Goal: Answer question/provide support: Share knowledge or assist other users

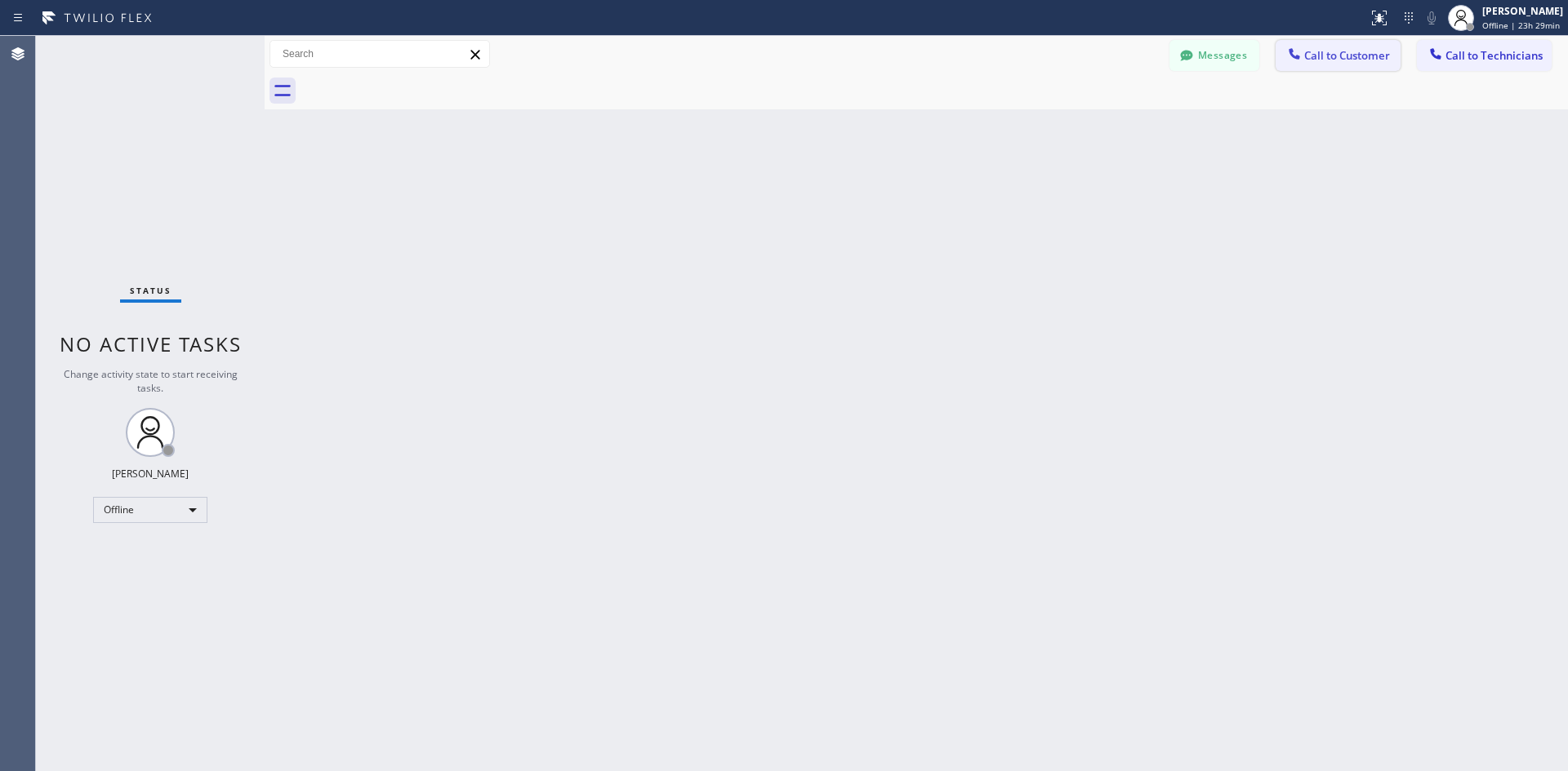
click at [1365, 68] on button "Call to Customer" at bounding box center [1337, 56] width 125 height 31
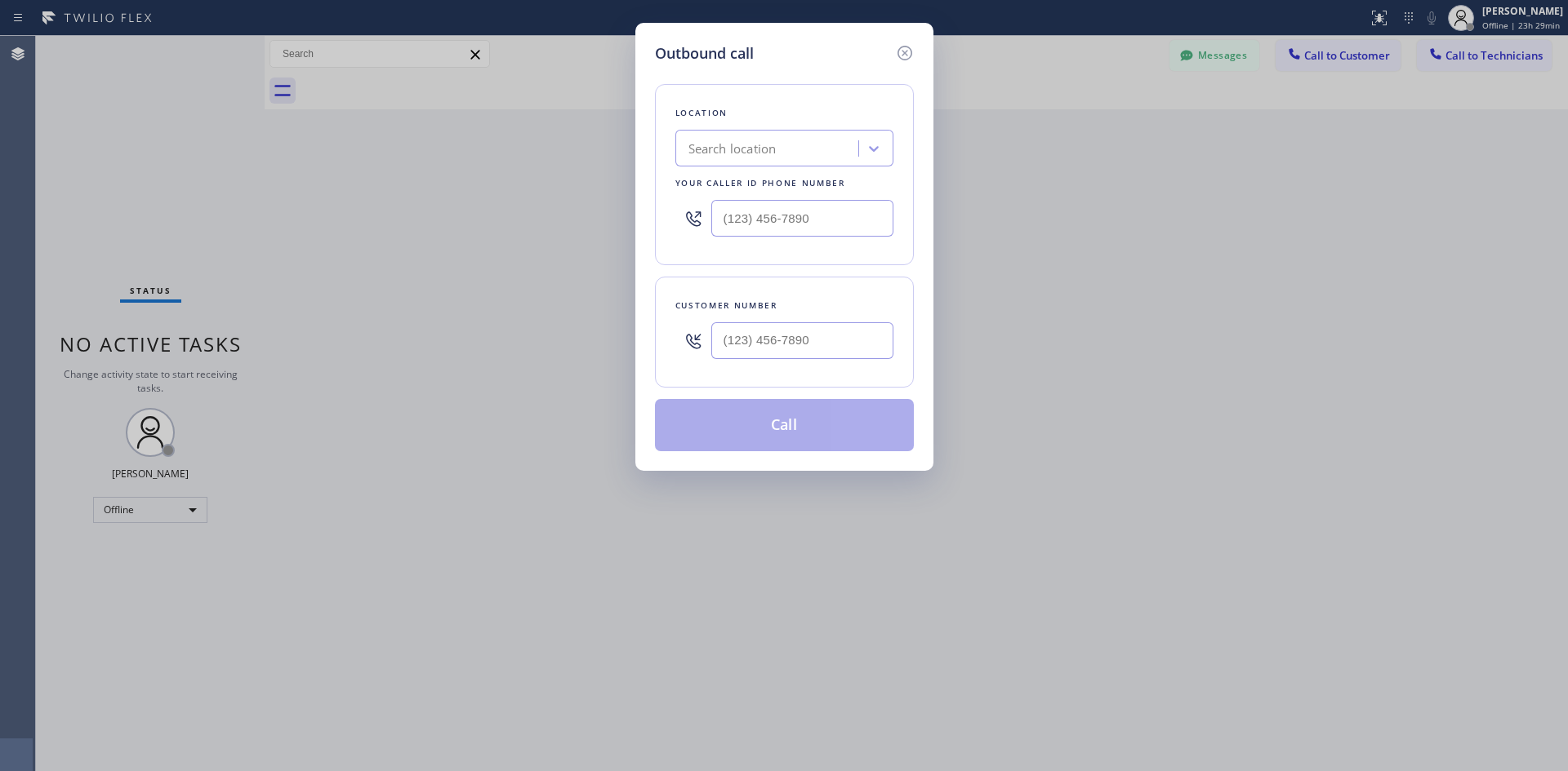
click at [169, 515] on div "Outbound call Location Search location Your caller id phone number Customer num…" at bounding box center [784, 385] width 1568 height 771
click at [908, 56] on icon at bounding box center [905, 53] width 19 height 19
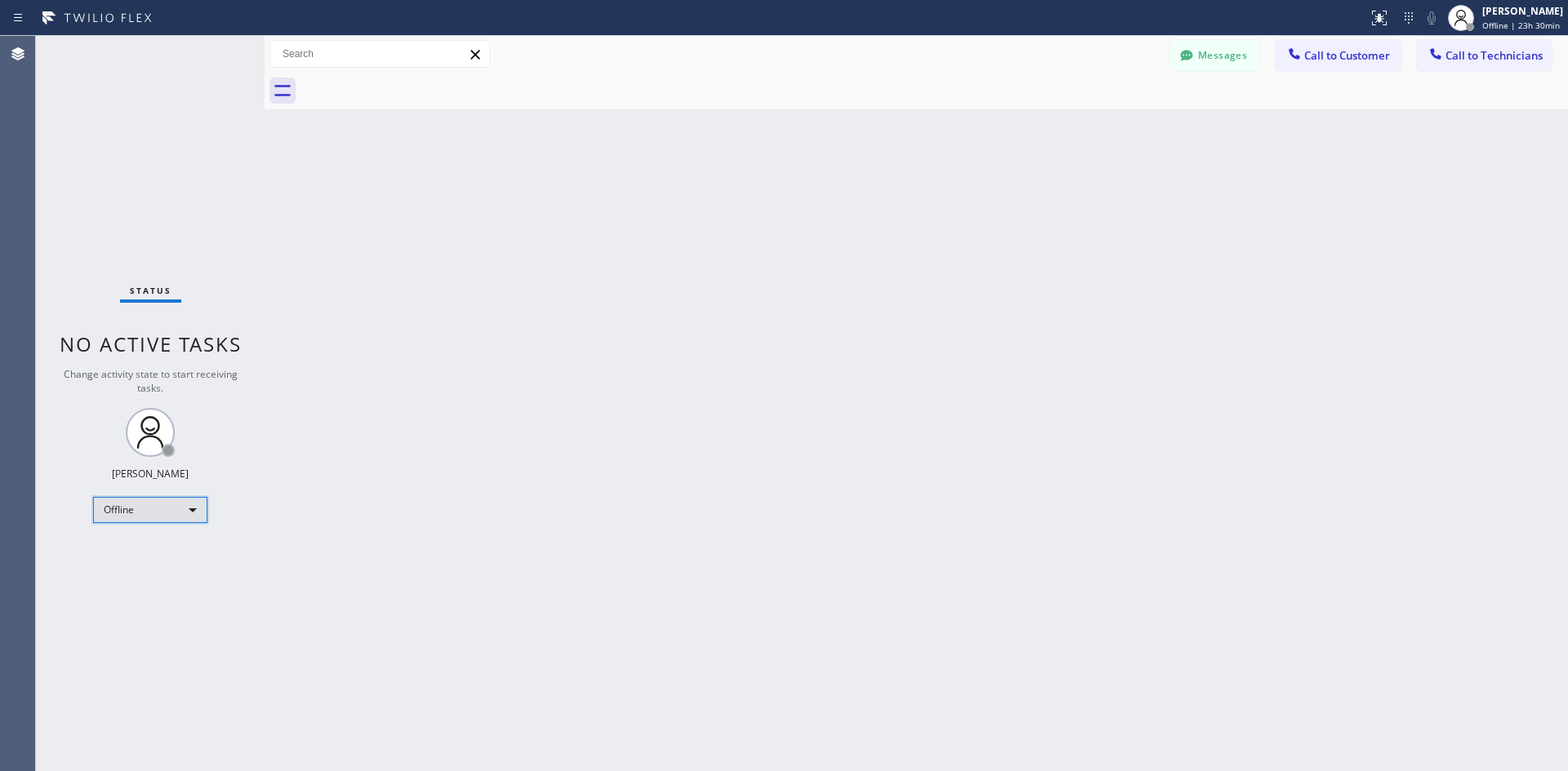
click at [146, 507] on div "Offline" at bounding box center [150, 511] width 114 height 26
click at [187, 556] on li "Available" at bounding box center [149, 553] width 111 height 19
click at [1338, 55] on span "Call to Customer" at bounding box center [1347, 55] width 85 height 15
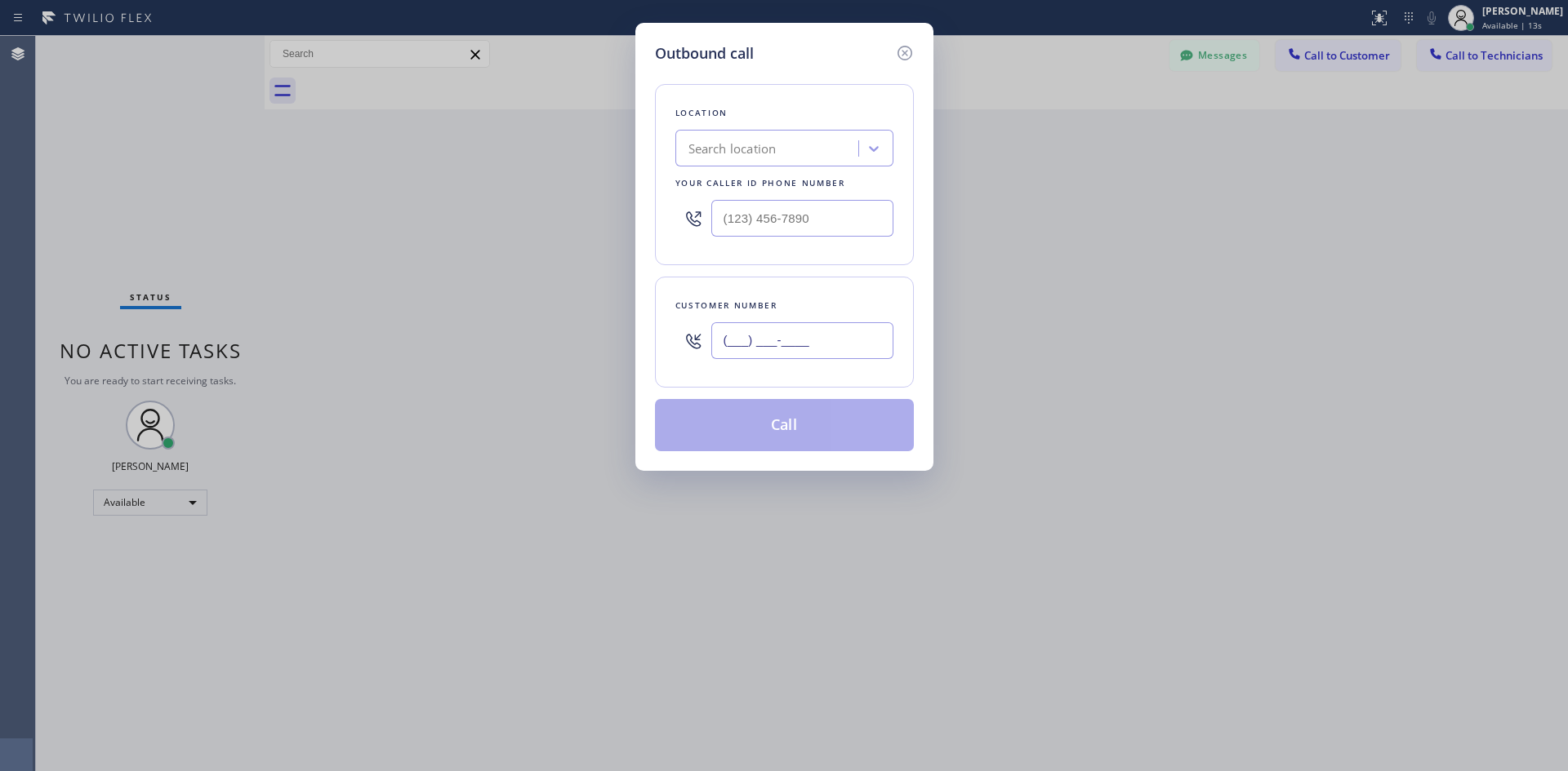
click at [774, 342] on input "(___) ___-____" at bounding box center [802, 341] width 182 height 37
paste input "714) 478-3820"
type input "[PHONE_NUMBER]"
click at [770, 153] on div "Search location" at bounding box center [732, 149] width 88 height 19
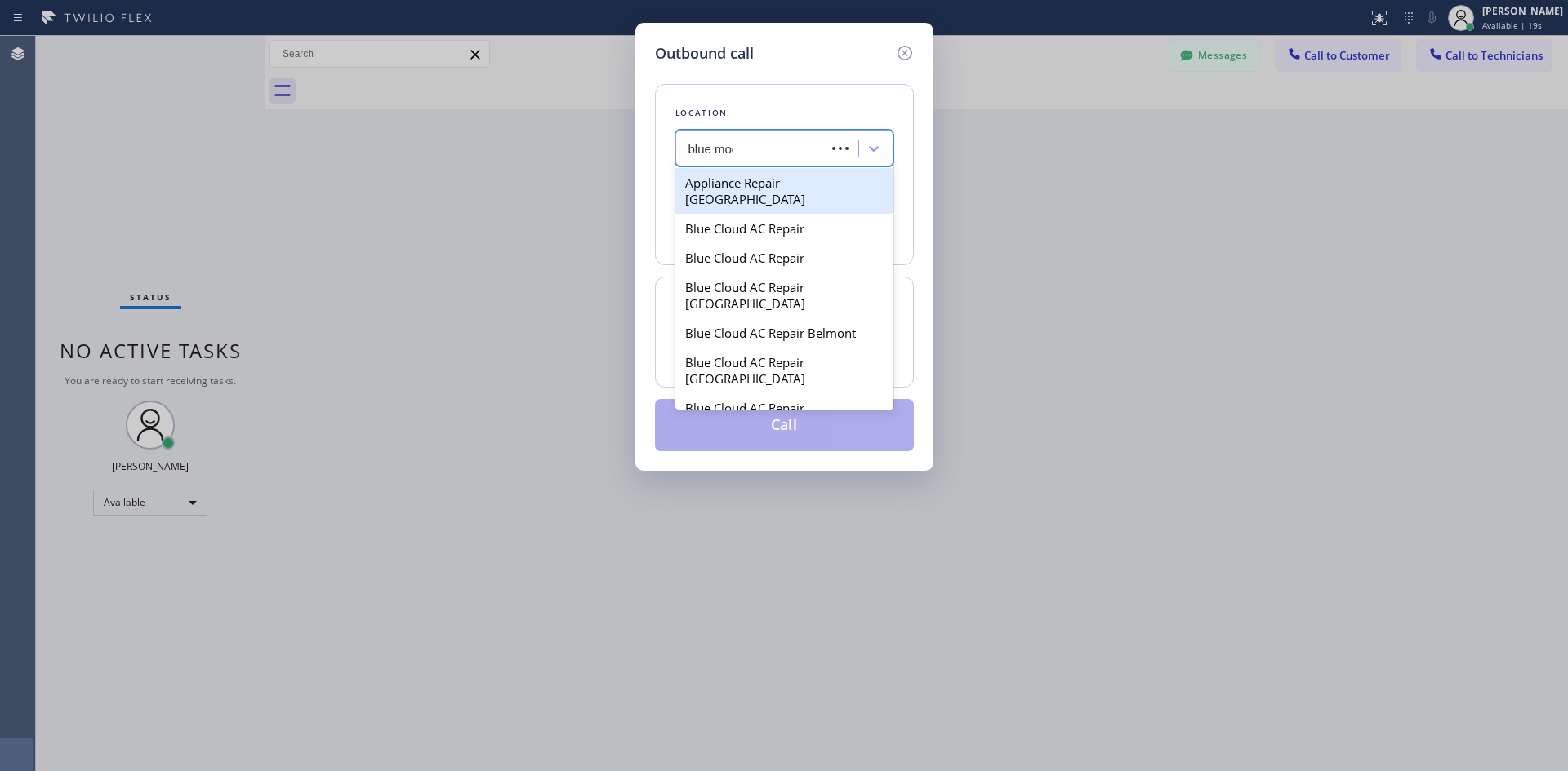
type input "blue moon"
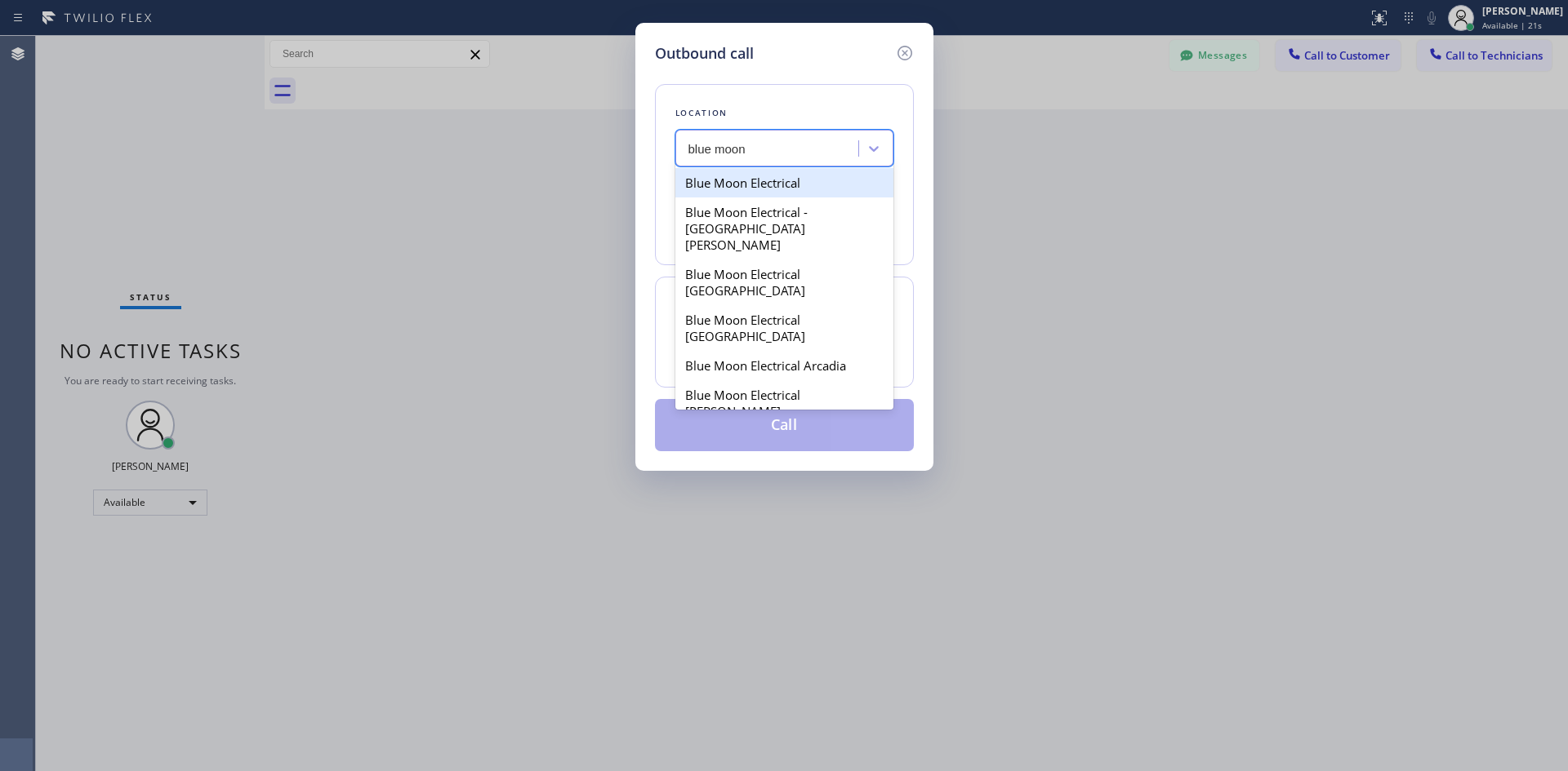
click at [834, 179] on div "Blue Moon Electrical" at bounding box center [784, 183] width 218 height 30
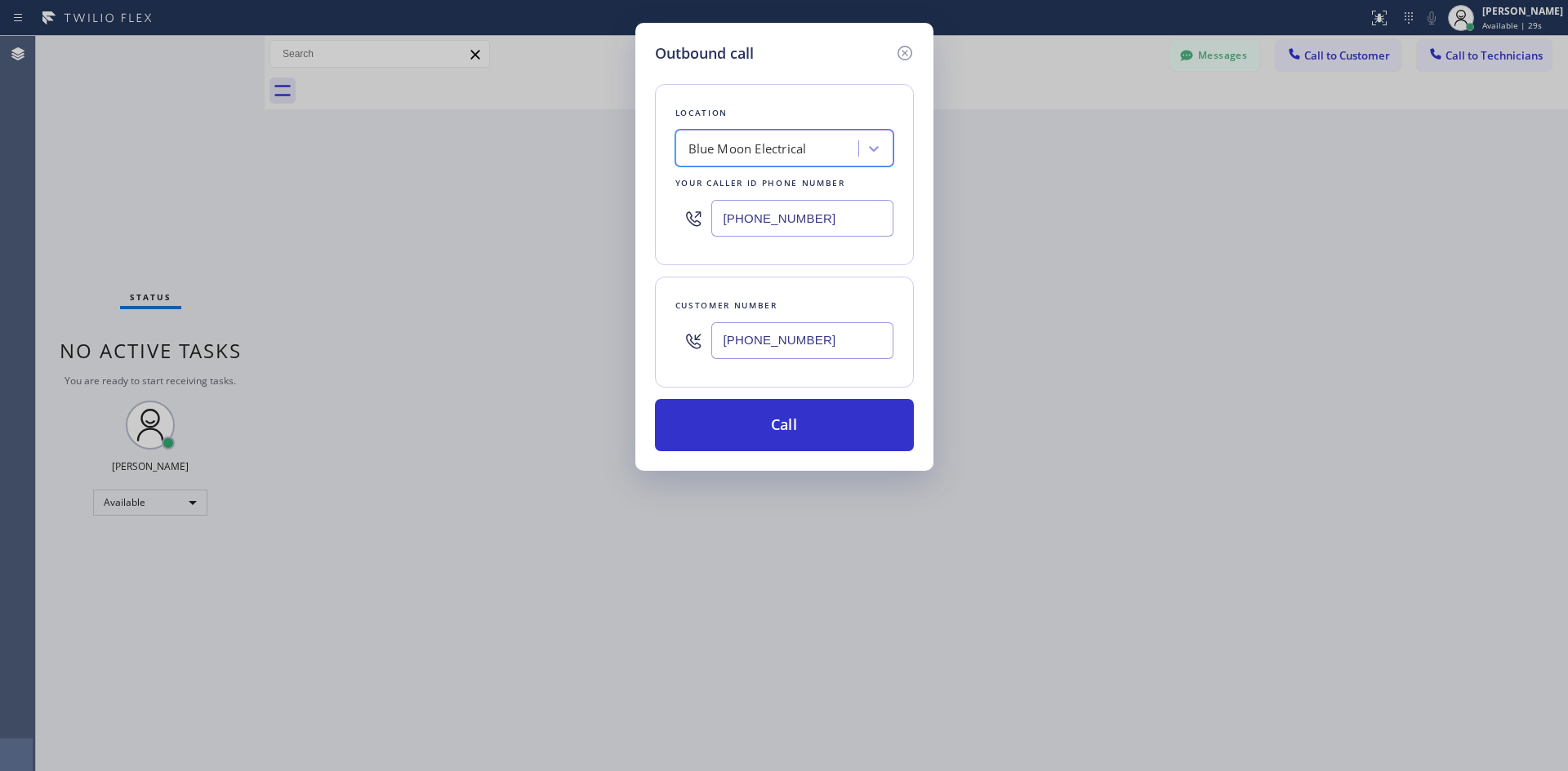
click at [811, 158] on div "Blue Moon Electrical" at bounding box center [769, 149] width 178 height 29
click at [842, 152] on div "Blue Moon Electrical" at bounding box center [769, 149] width 178 height 29
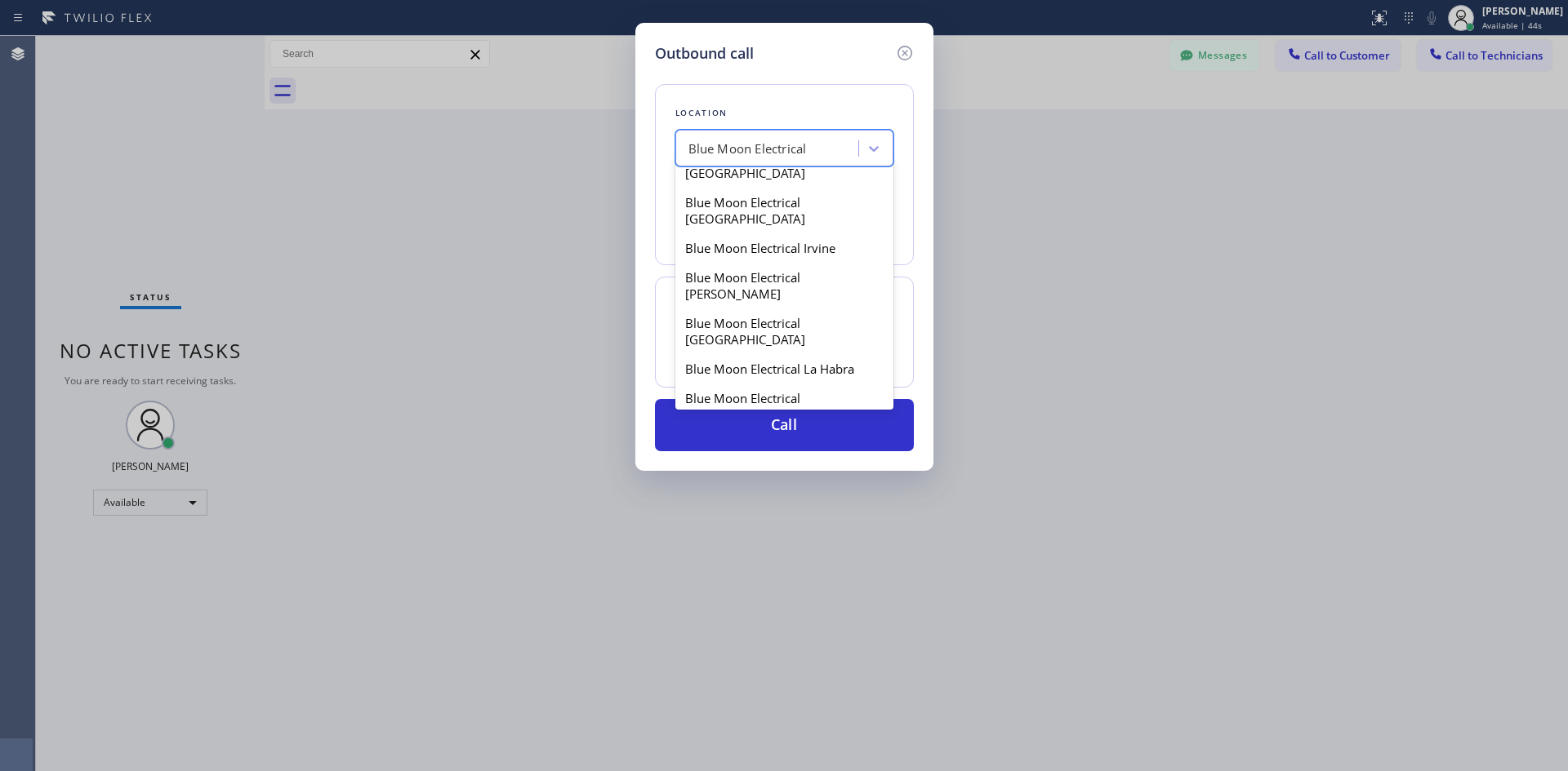
scroll to position [663, 0]
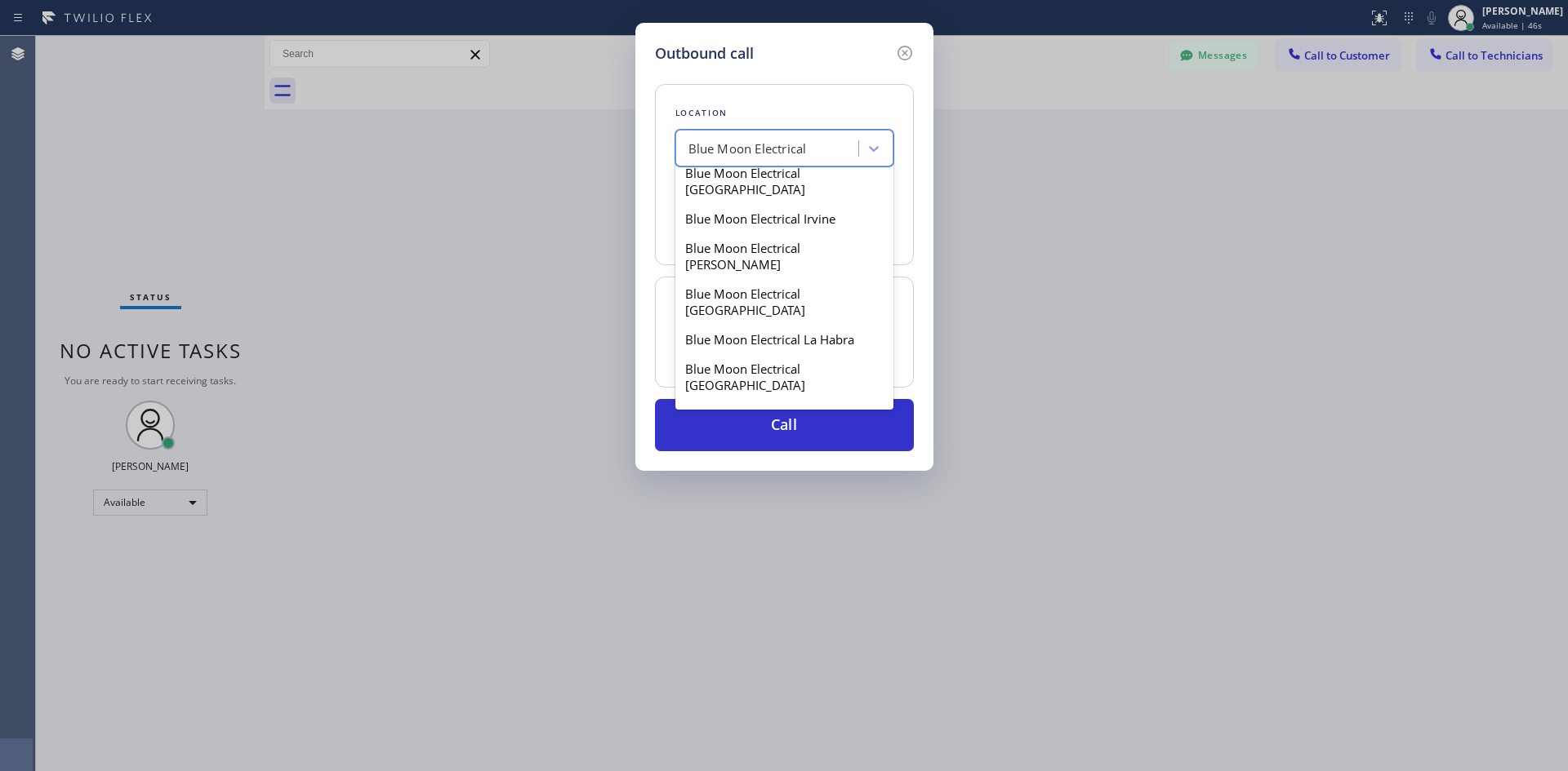
click at [790, 446] on div "Blue Moon Electrical [GEOGRAPHIC_DATA]" at bounding box center [784, 469] width 218 height 45
type input "[PHONE_NUMBER]"
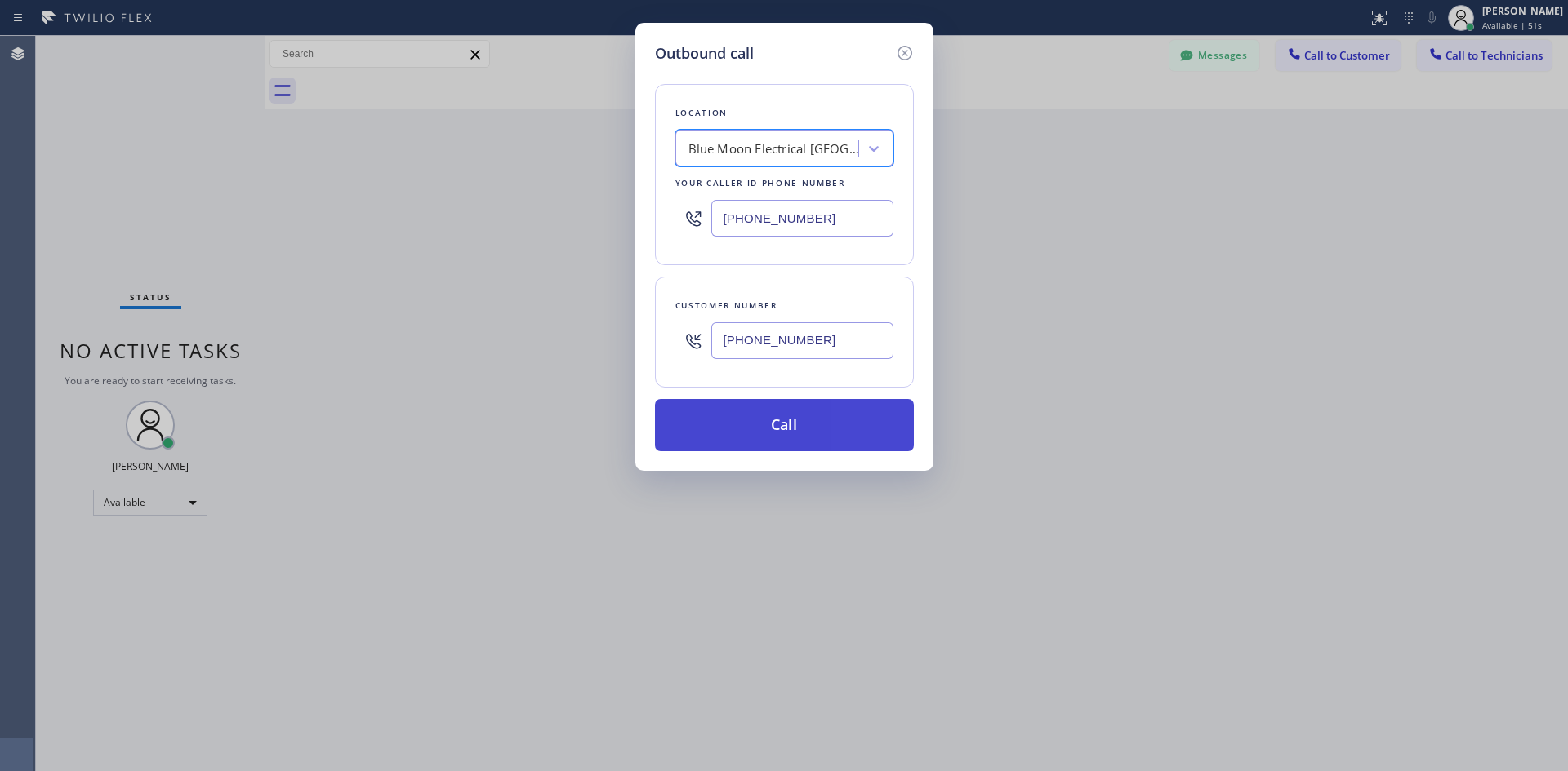
click at [780, 424] on button "Call" at bounding box center [784, 425] width 259 height 52
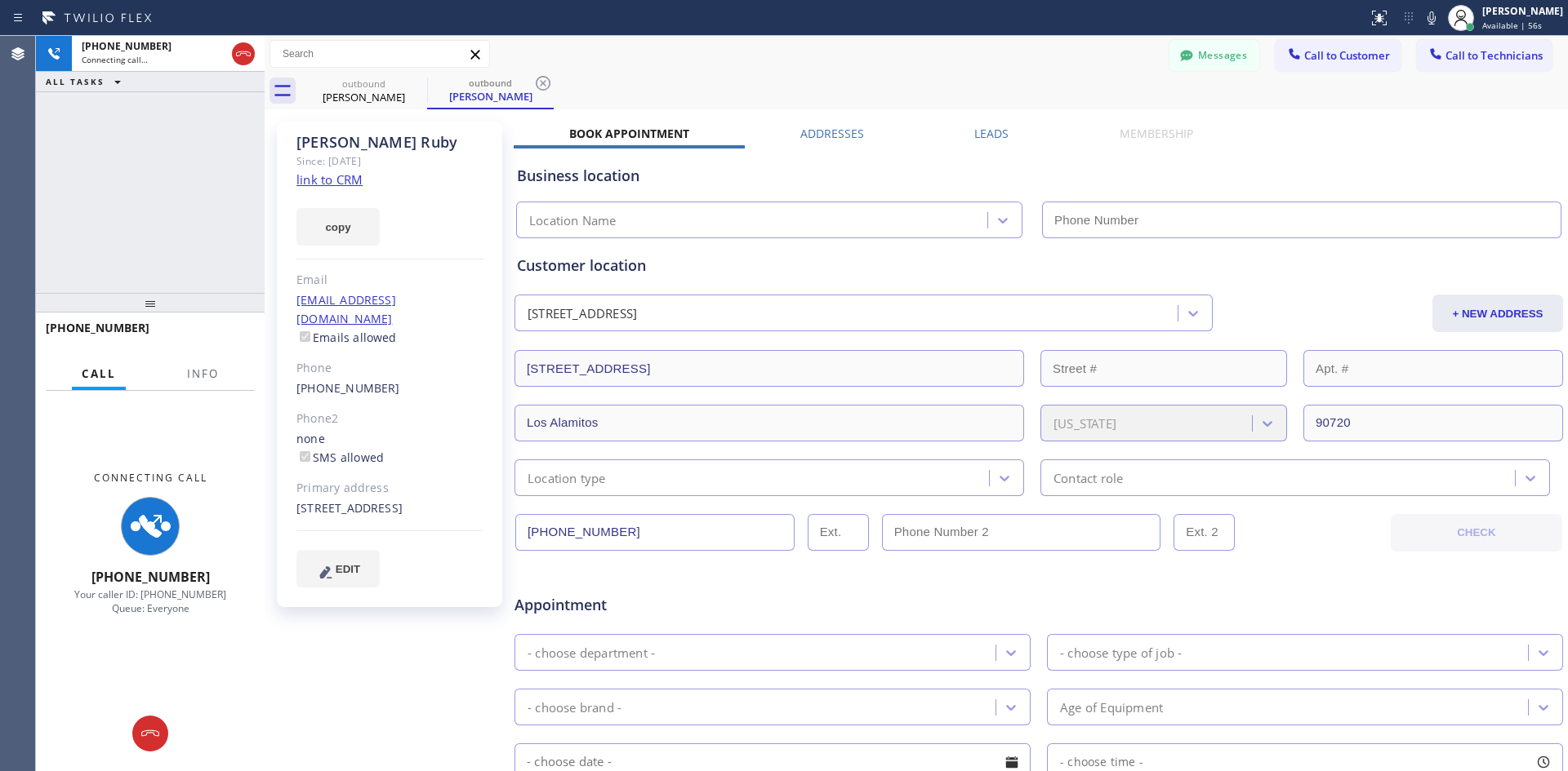
type input "[PHONE_NUMBER]"
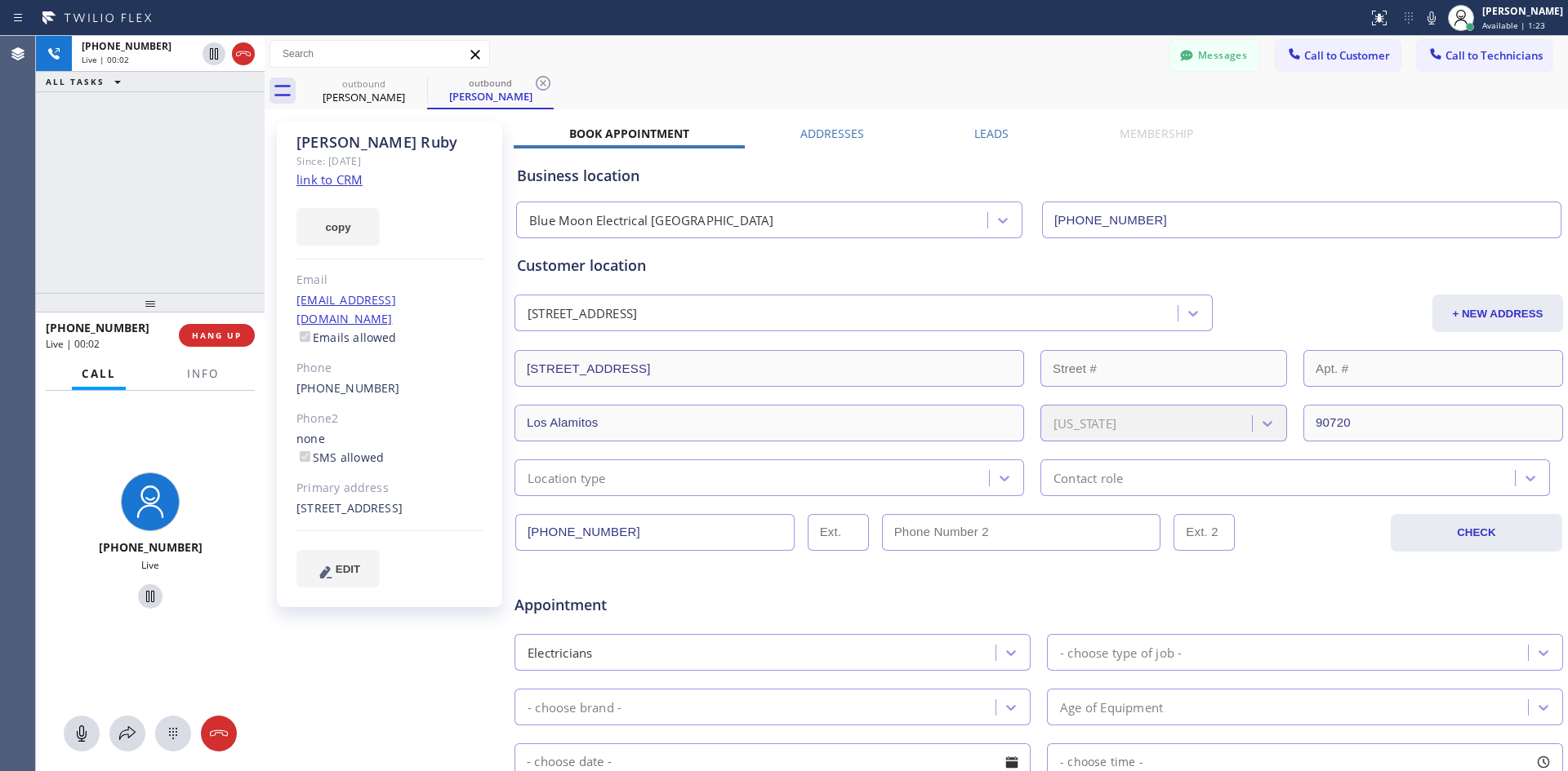
drag, startPoint x: 158, startPoint y: 730, endPoint x: 263, endPoint y: 706, distance: 107.7
click at [221, 736] on icon at bounding box center [219, 734] width 19 height 19
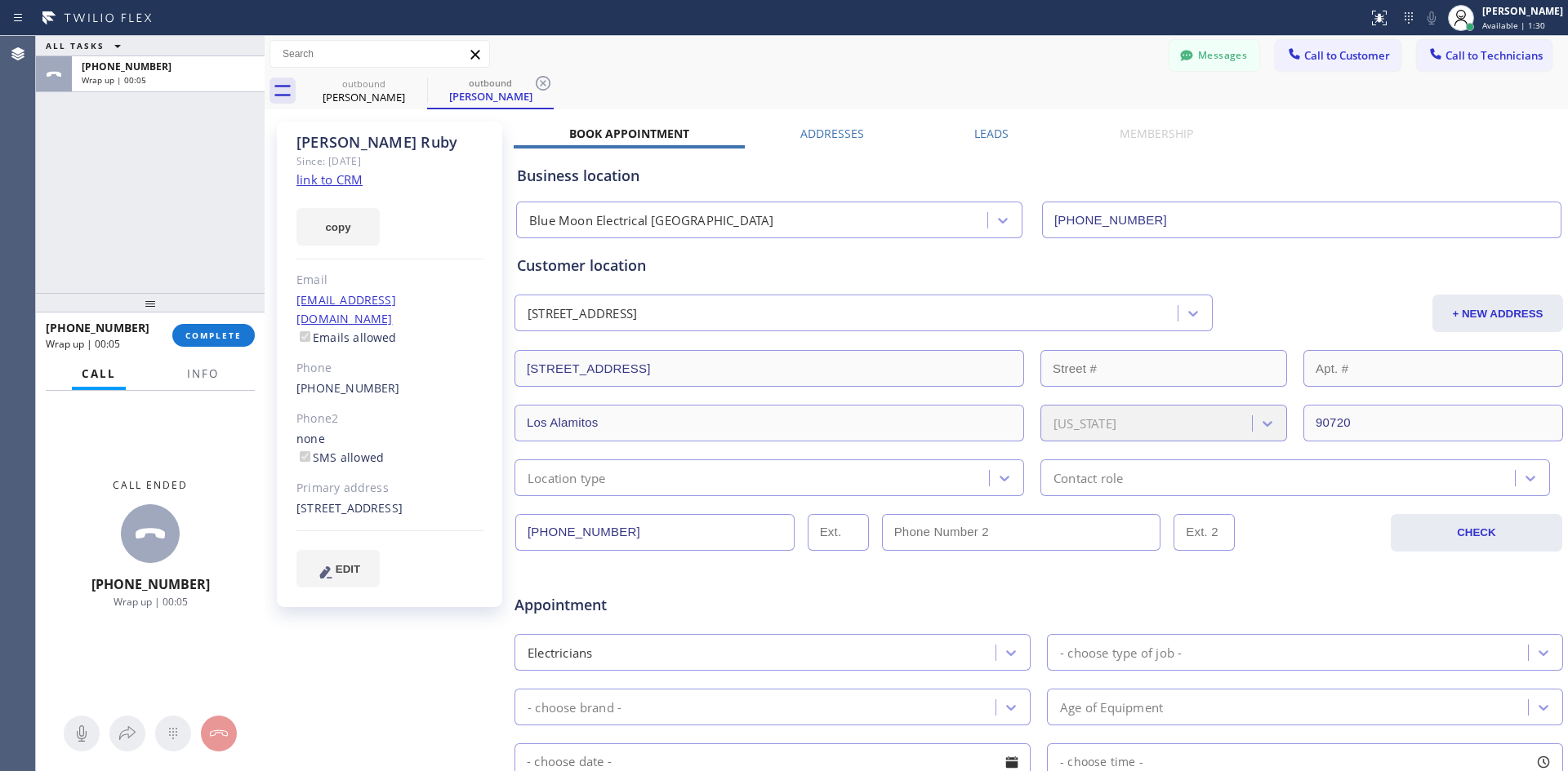
click at [87, 17] on icon at bounding box center [97, 18] width 123 height 26
click at [1304, 67] on button "Call to Customer" at bounding box center [1337, 56] width 125 height 31
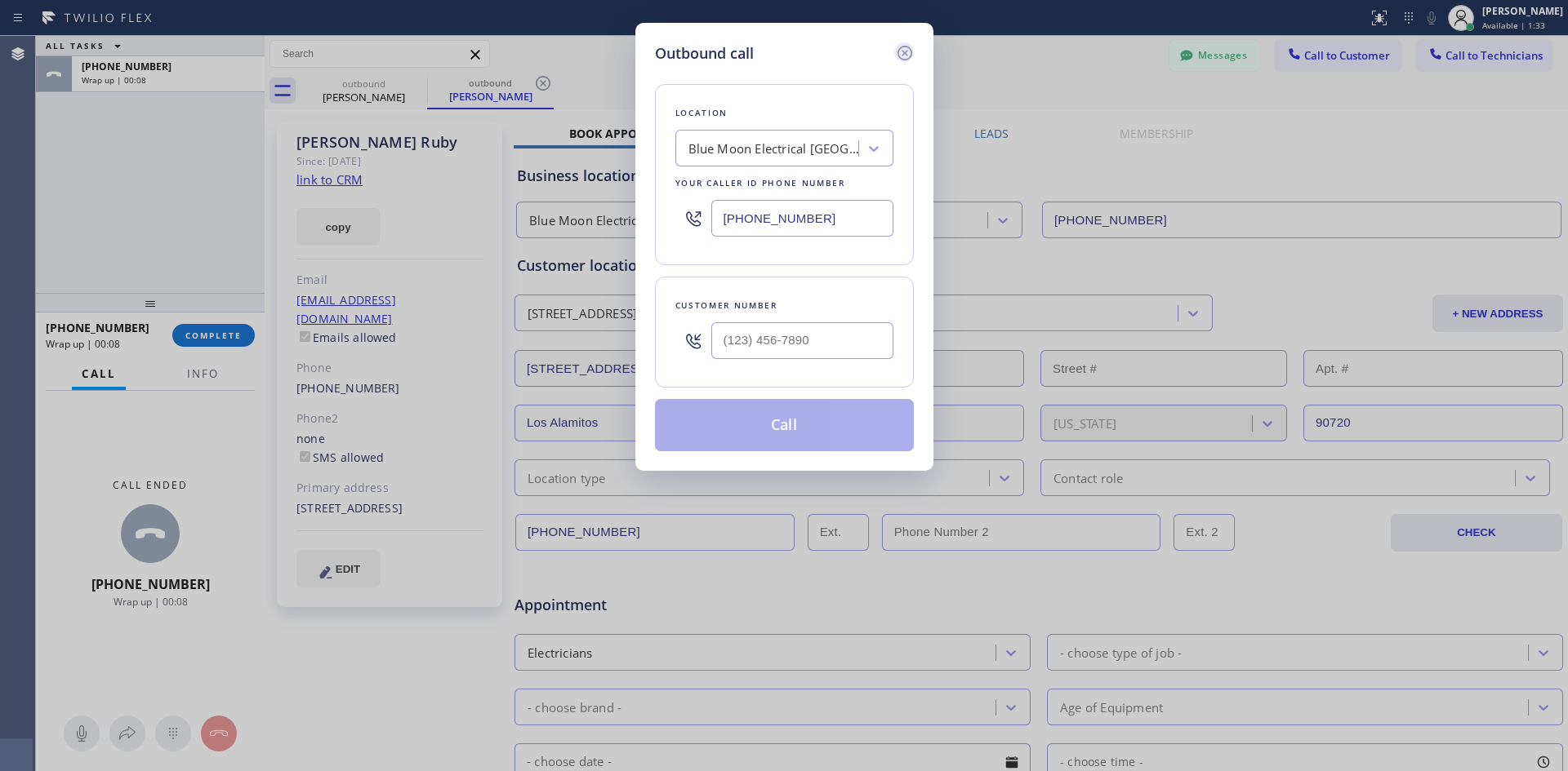
click at [901, 56] on icon at bounding box center [904, 52] width 15 height 15
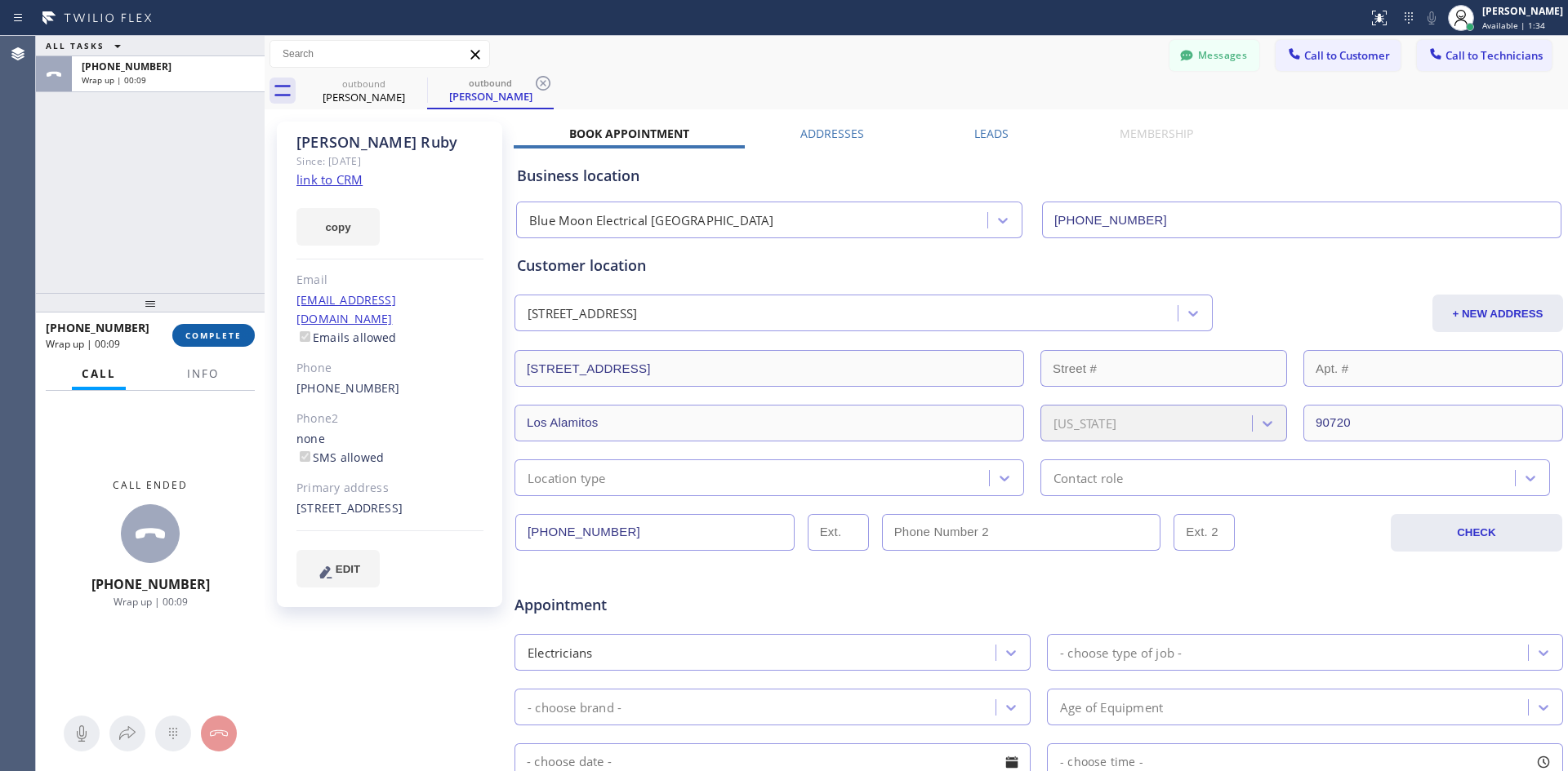
click at [184, 335] on button "COMPLETE" at bounding box center [214, 335] width 83 height 23
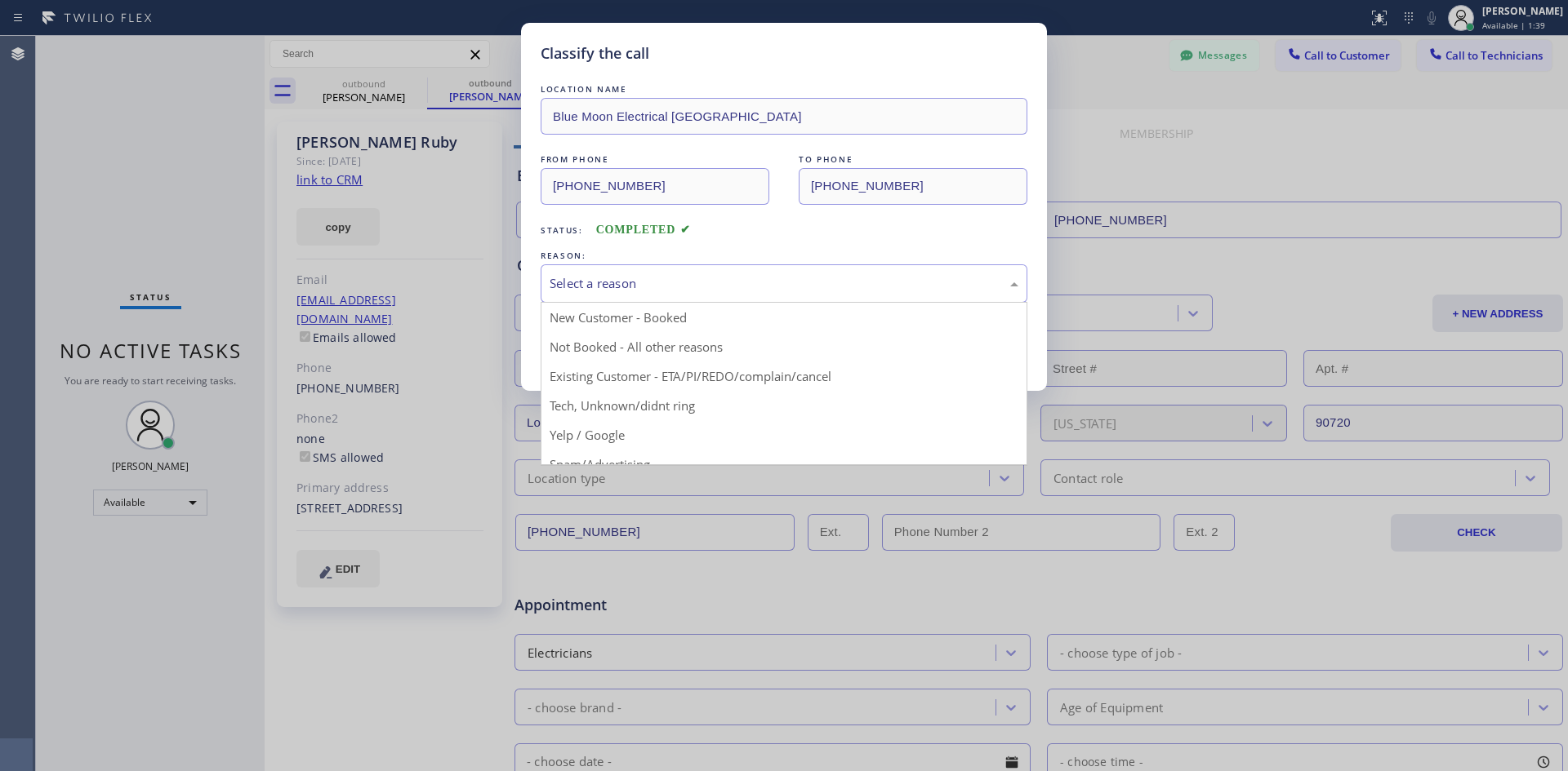
click at [835, 284] on div "Select a reason" at bounding box center [784, 284] width 469 height 19
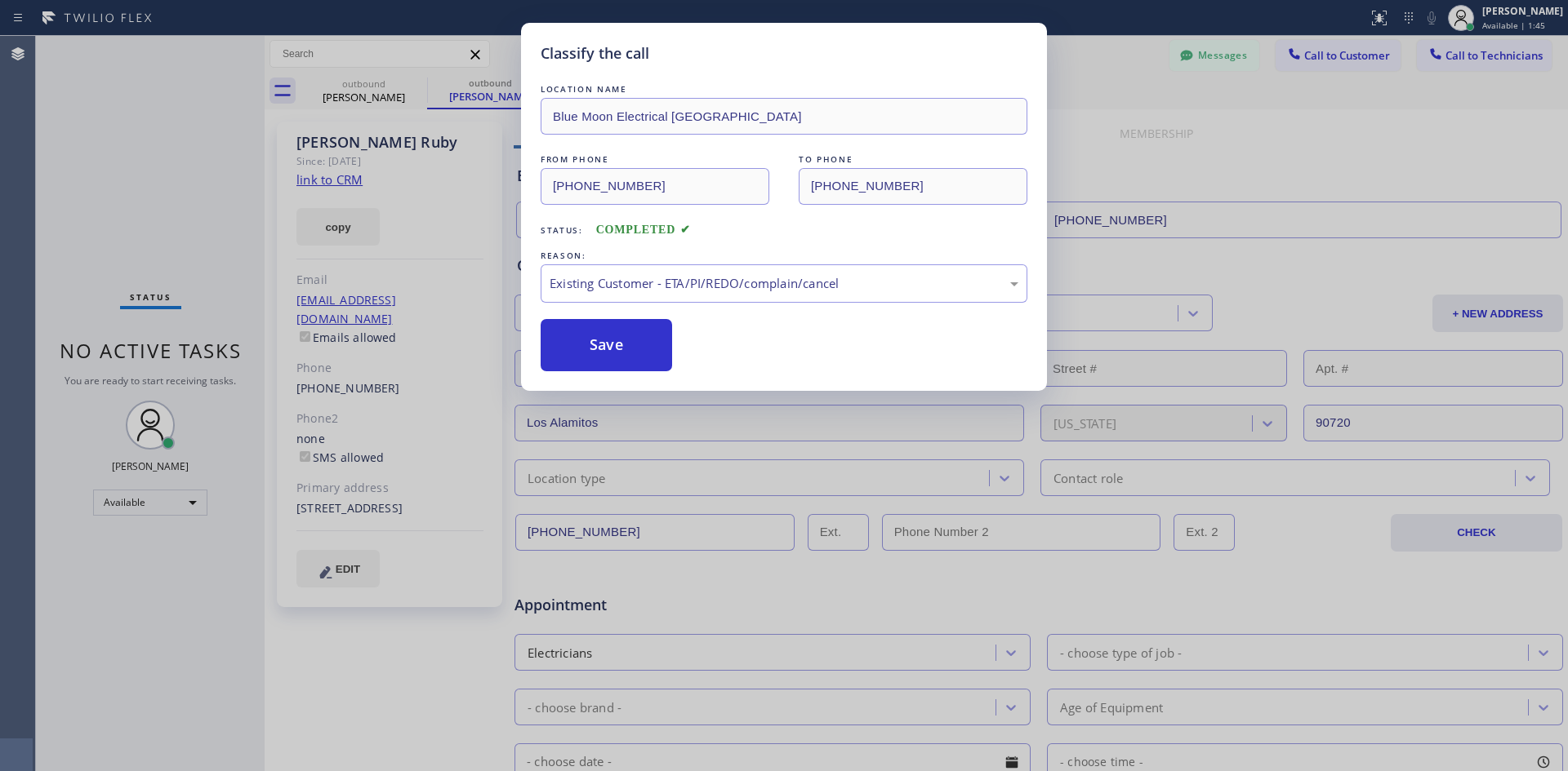
click at [677, 310] on div "LOCATION NAME Blue Moon Electrical [GEOGRAPHIC_DATA] FROM PHONE [PHONE_NUMBER] …" at bounding box center [784, 227] width 486 height 291
click at [664, 325] on button "Save" at bounding box center [606, 345] width 132 height 52
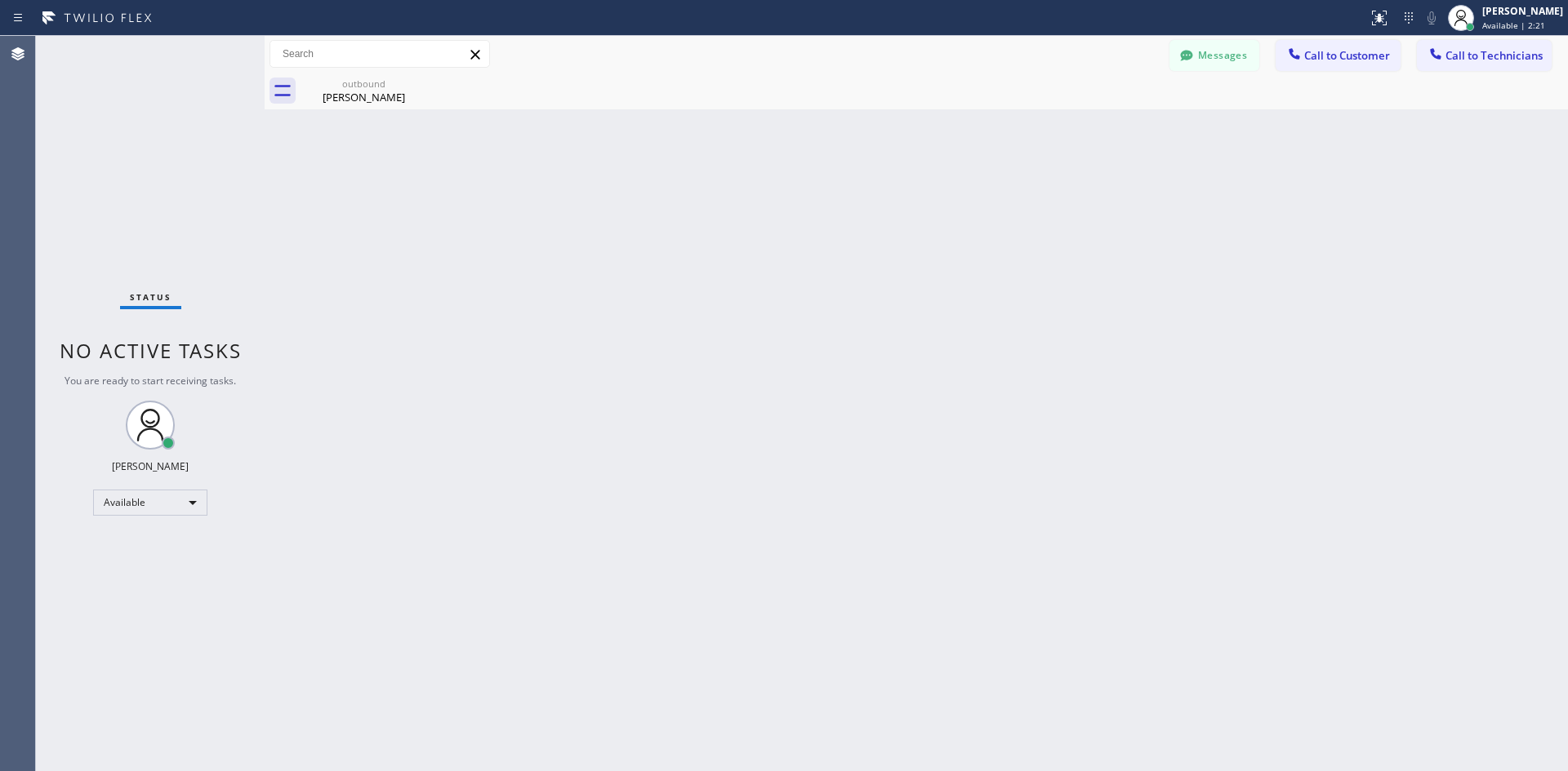
click at [1372, 75] on div "outbound [PERSON_NAME]" at bounding box center [934, 91] width 1267 height 37
click at [1365, 66] on button "Call to Customer" at bounding box center [1337, 56] width 125 height 31
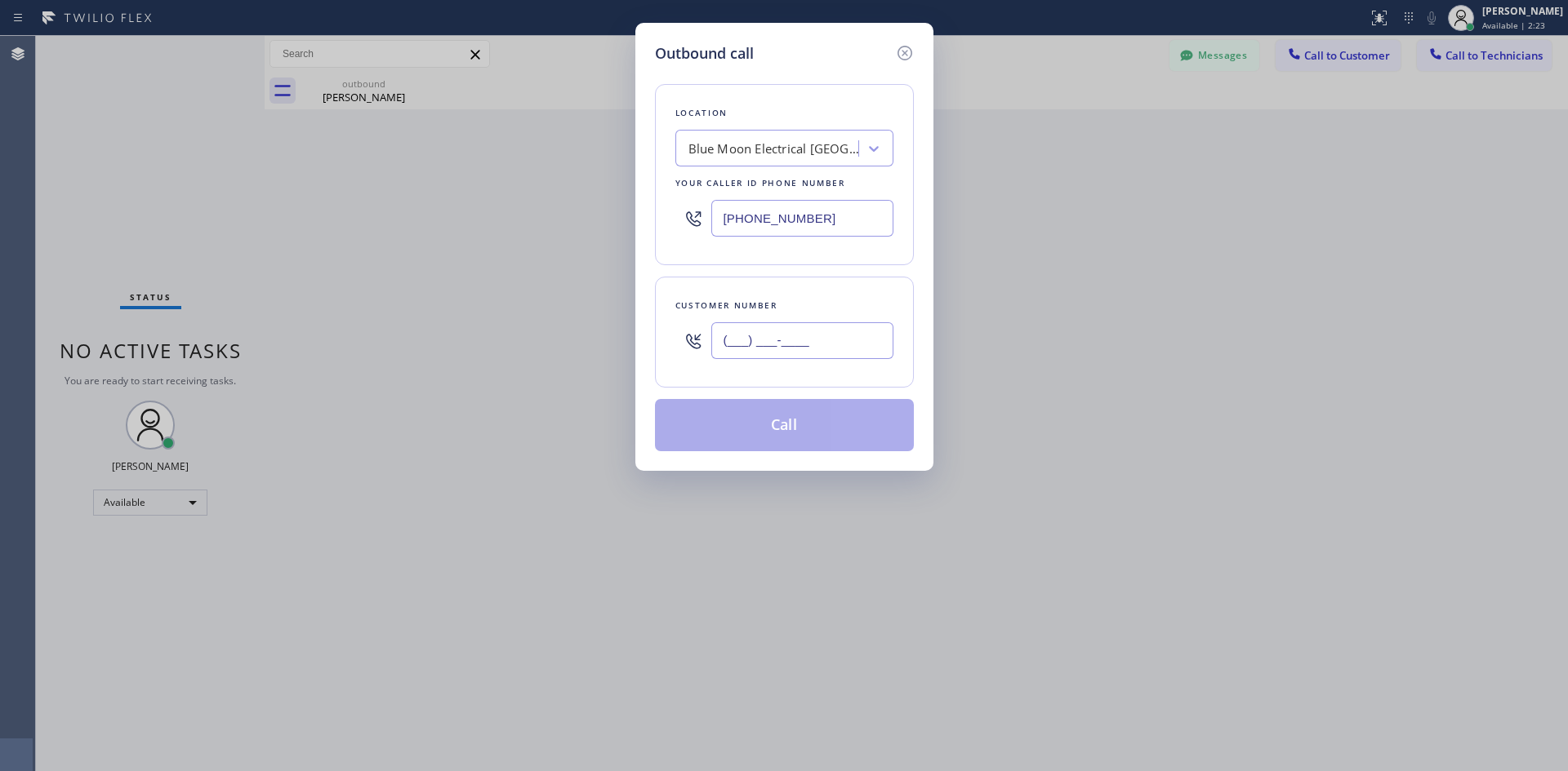
click at [845, 322] on input "(___) ___-____" at bounding box center [802, 341] width 182 height 37
paste input "7867"
click at [784, 316] on div "(___) ___-7867" at bounding box center [802, 341] width 182 height 53
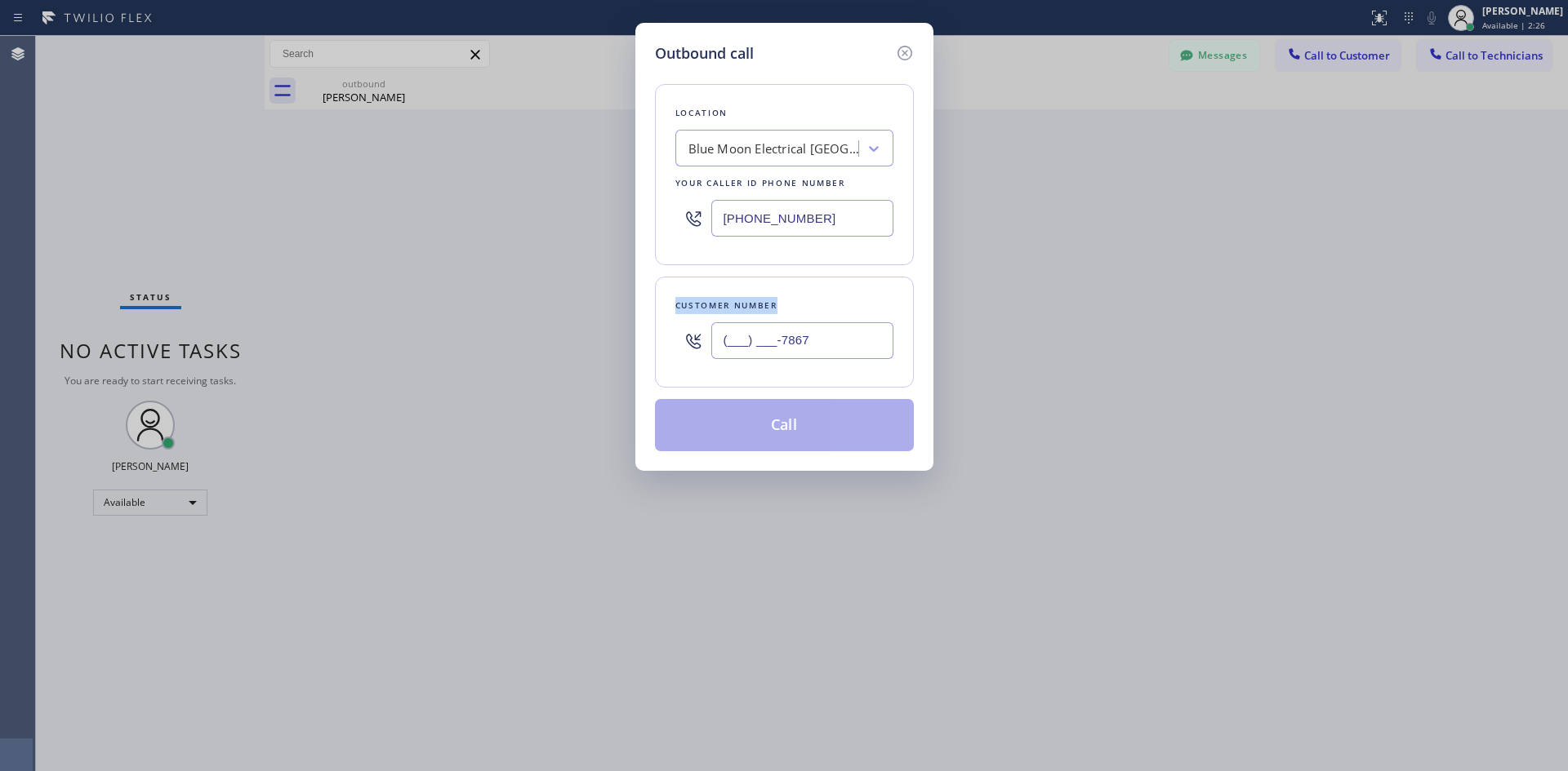
drag, startPoint x: 784, startPoint y: 316, endPoint x: 791, endPoint y: 344, distance: 28.9
click at [791, 344] on div "(___) ___-7867" at bounding box center [802, 341] width 182 height 53
click at [791, 344] on input "(___) ___-7867" at bounding box center [802, 341] width 182 height 37
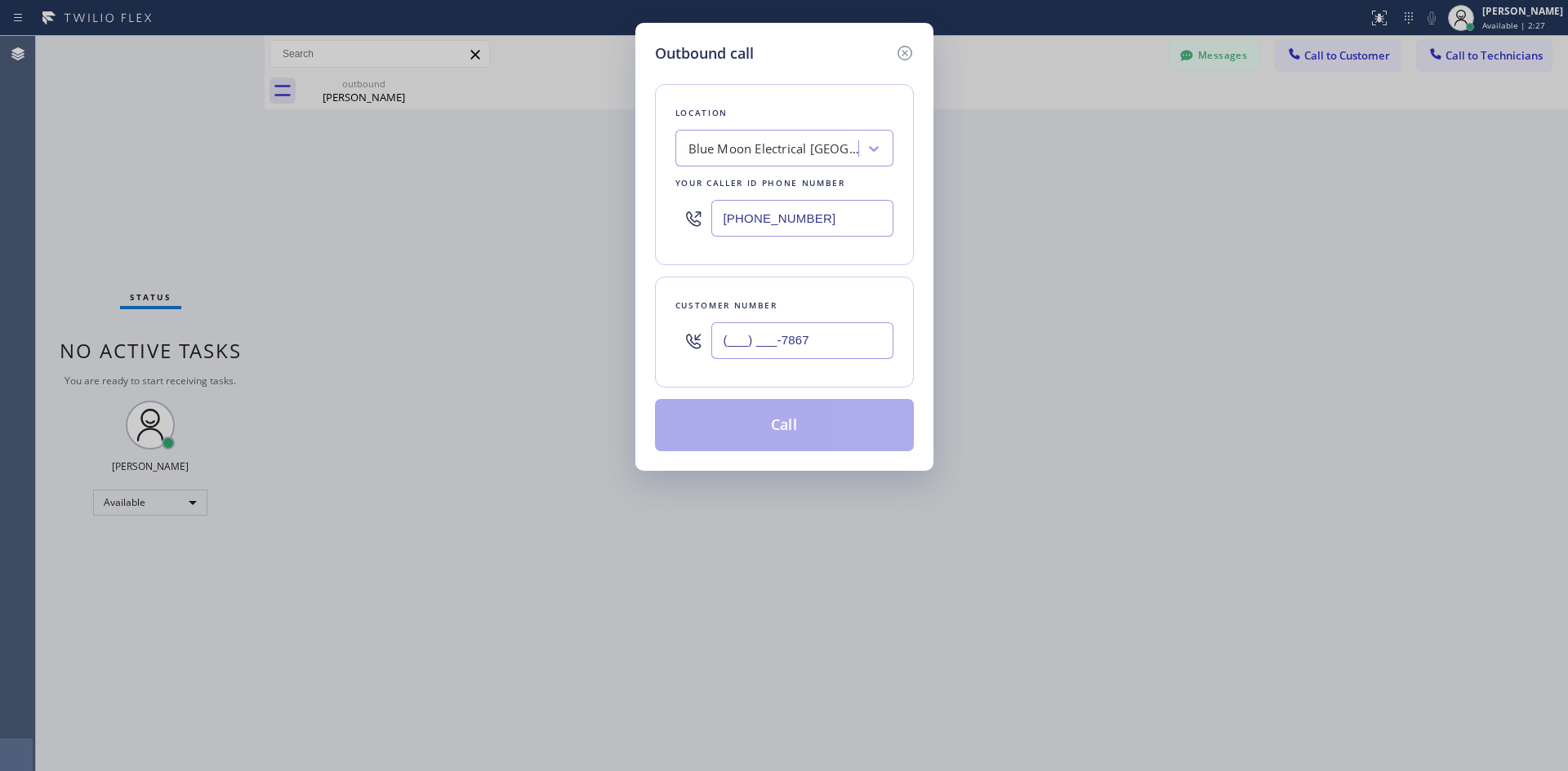
paste input "786) 719-9925"
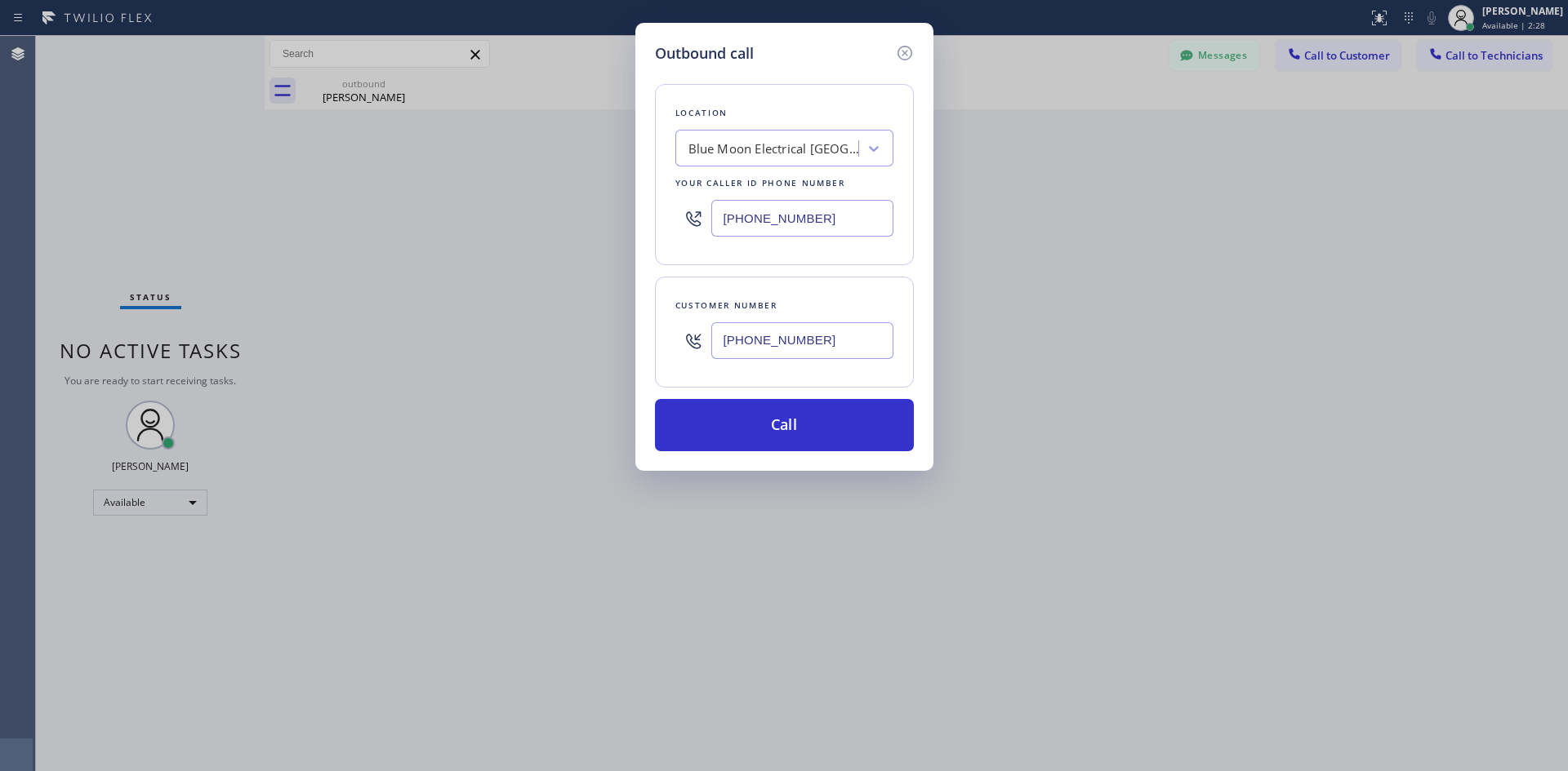
type input "[PHONE_NUMBER]"
click at [761, 142] on div "Blue Moon Electrical [GEOGRAPHIC_DATA]" at bounding box center [774, 149] width 172 height 19
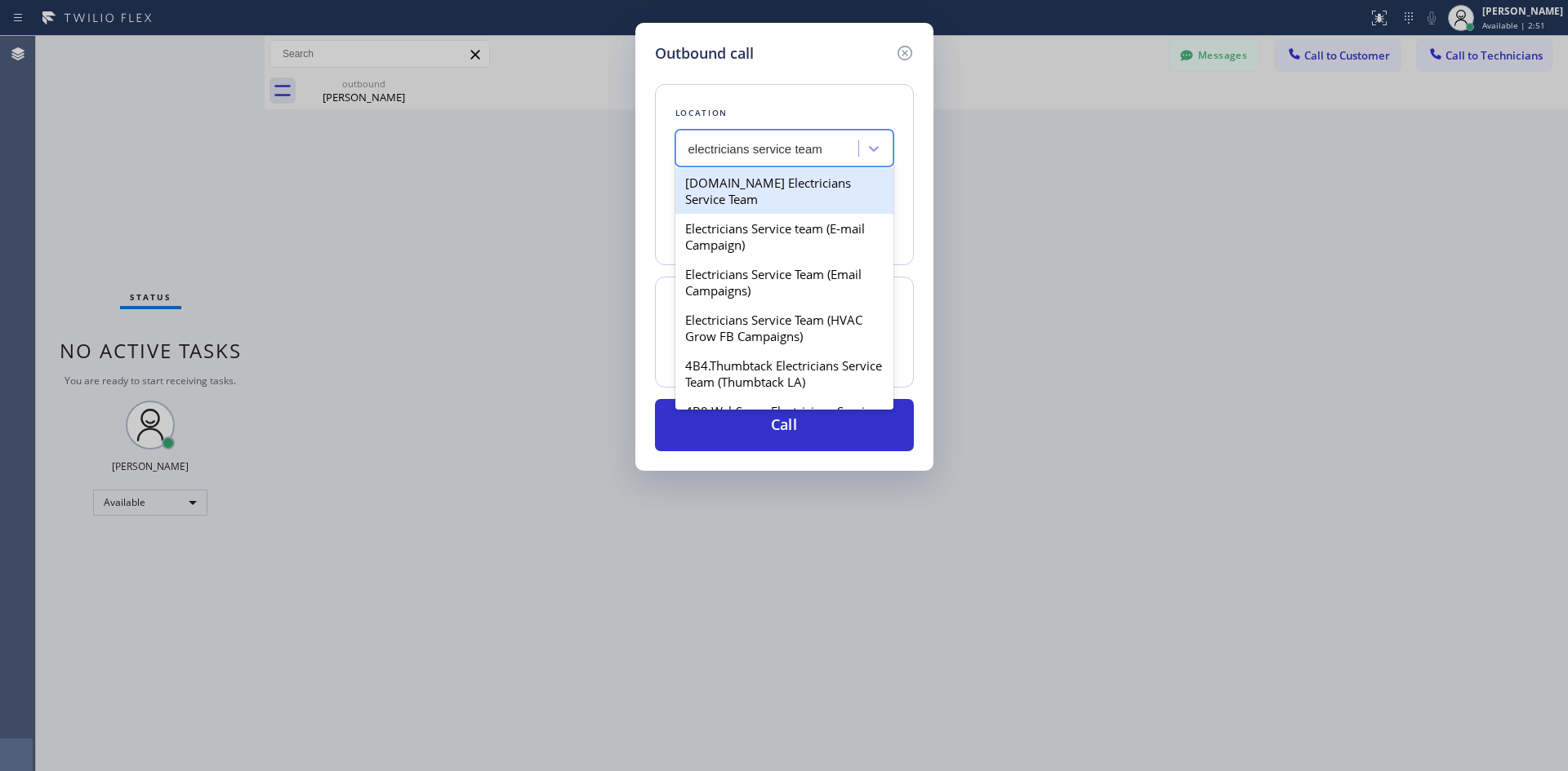
type input "electricians service team"
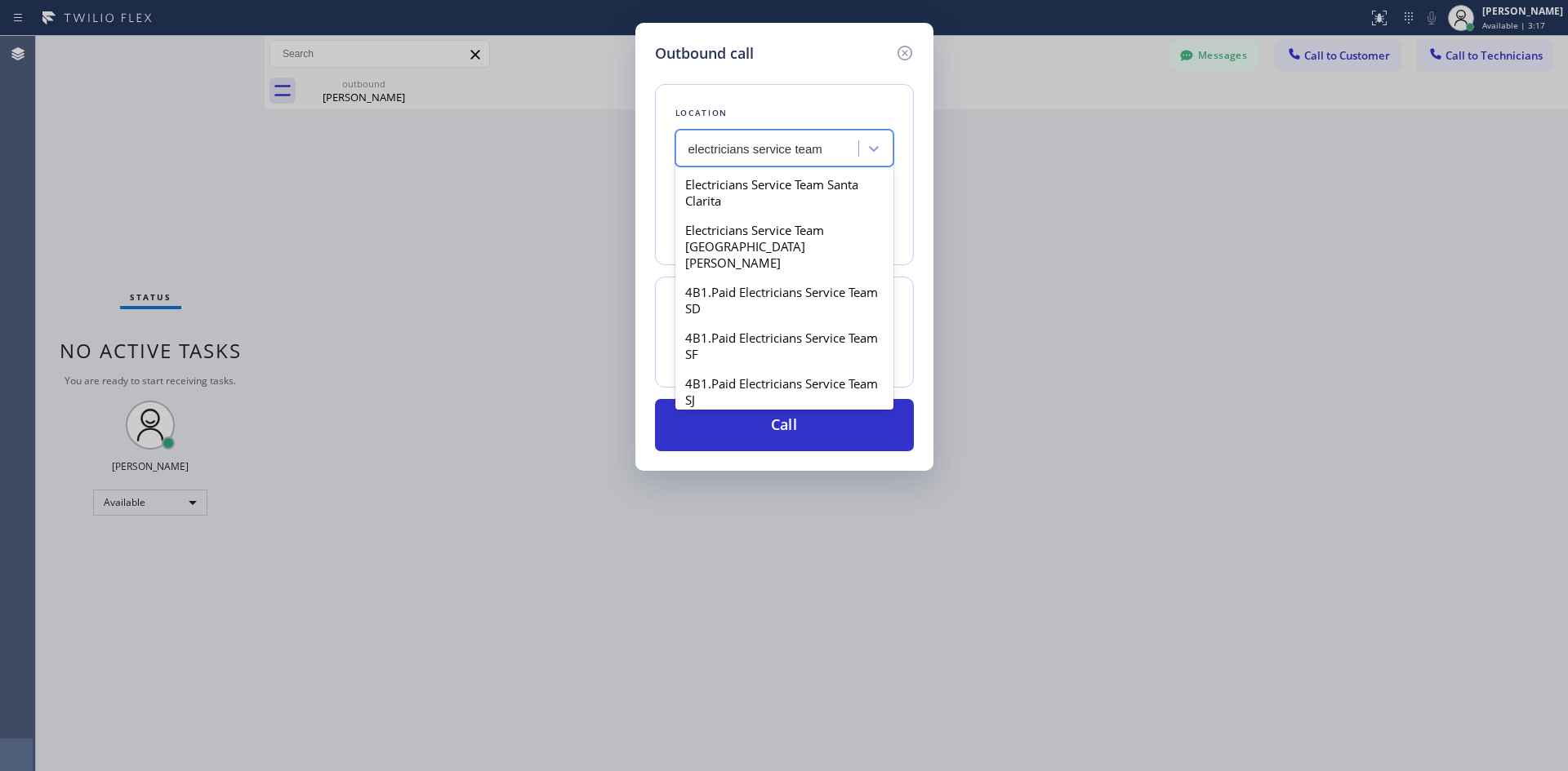
scroll to position [1399, 0]
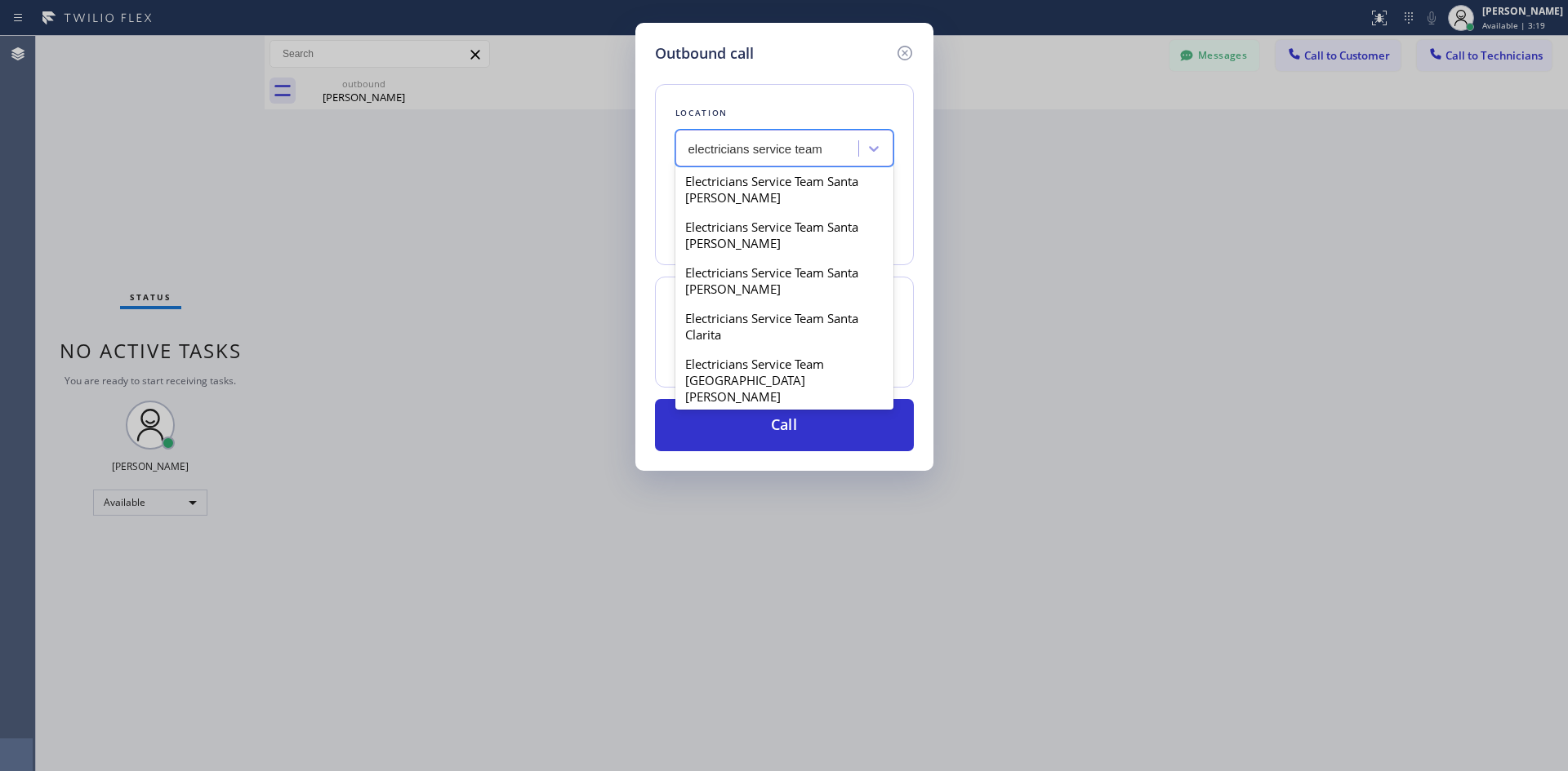
type input "electricians service team"
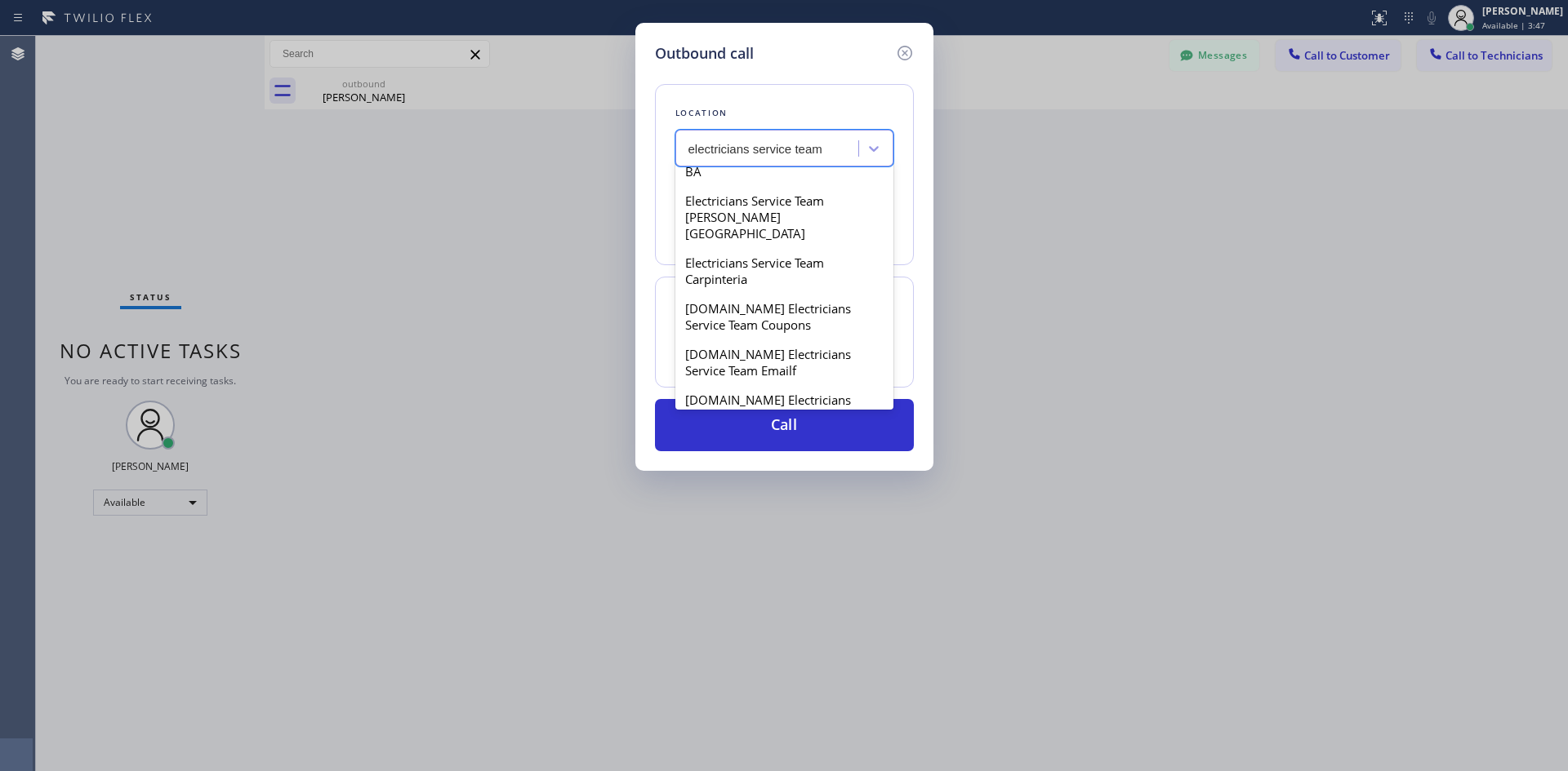
scroll to position [394, 0]
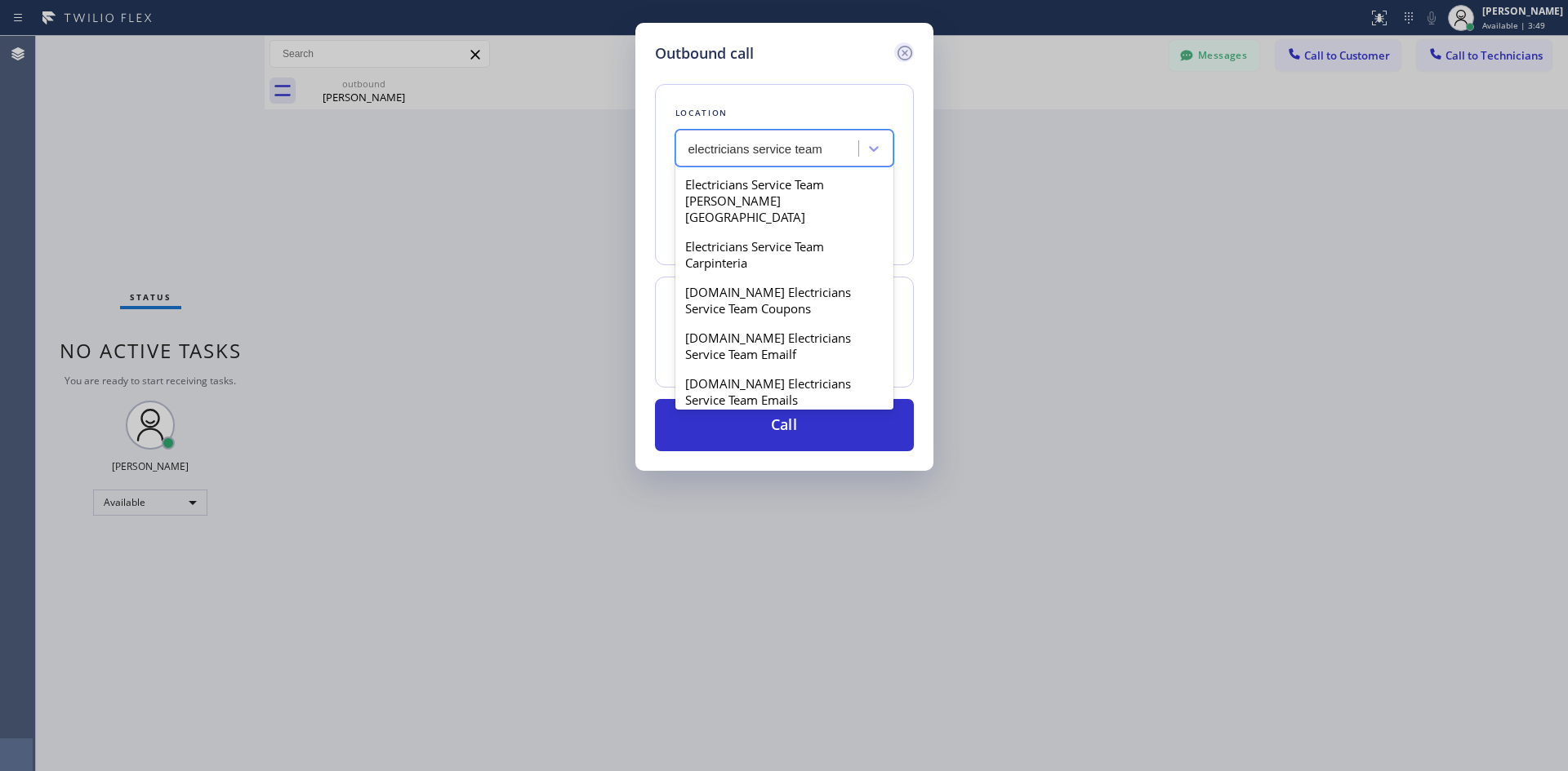
type input "electricians service team"
click at [902, 58] on icon at bounding box center [905, 53] width 19 height 19
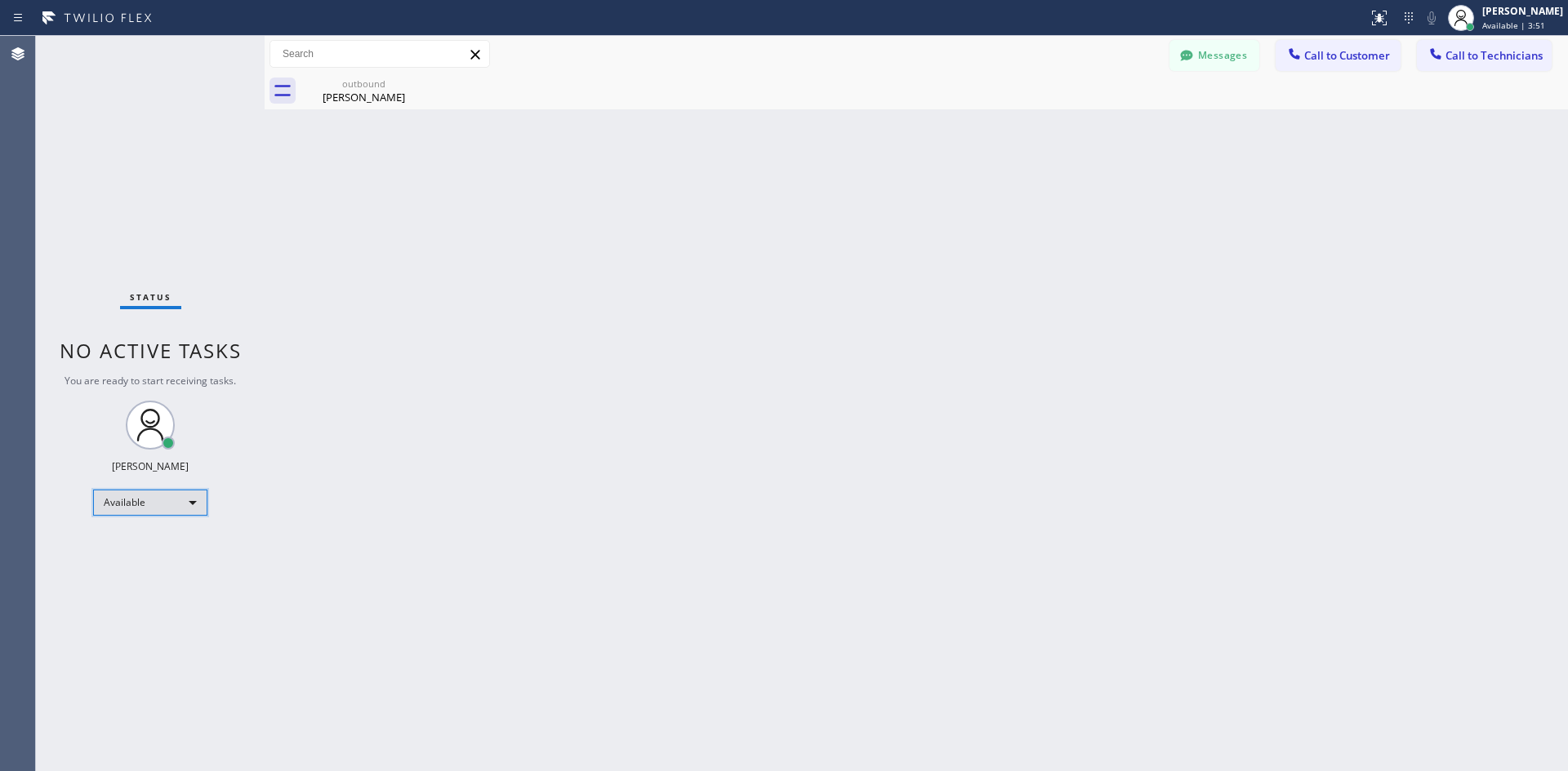
click at [134, 512] on div "Available" at bounding box center [150, 503] width 114 height 26
click at [161, 559] on li "Unavailable" at bounding box center [149, 566] width 111 height 19
